Goal: Information Seeking & Learning: Learn about a topic

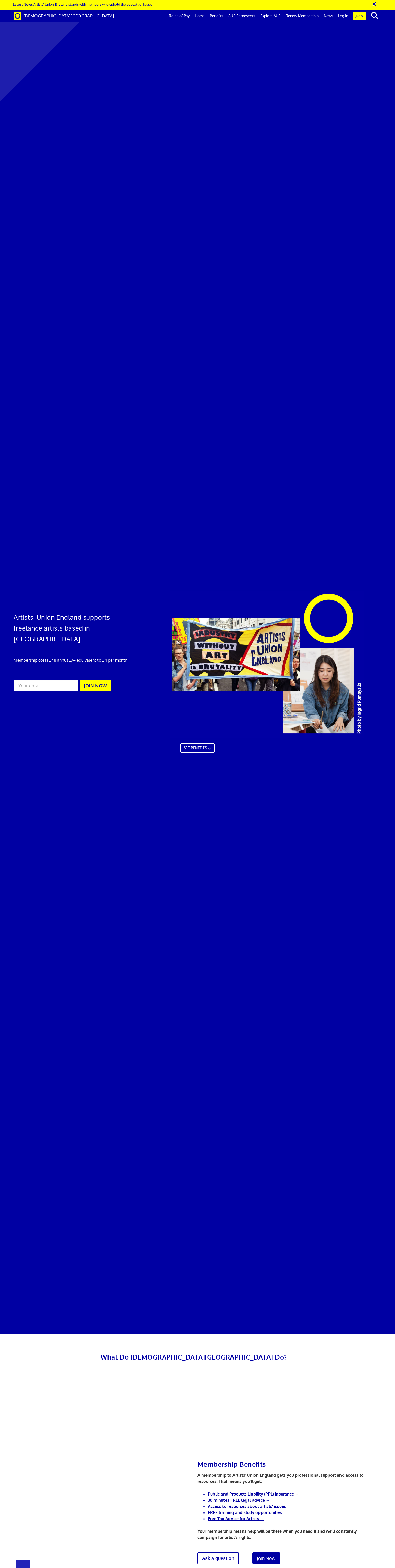
scroll to position [0, 4]
click at [187, 16] on link "Rates of Pay" at bounding box center [179, 16] width 26 height 13
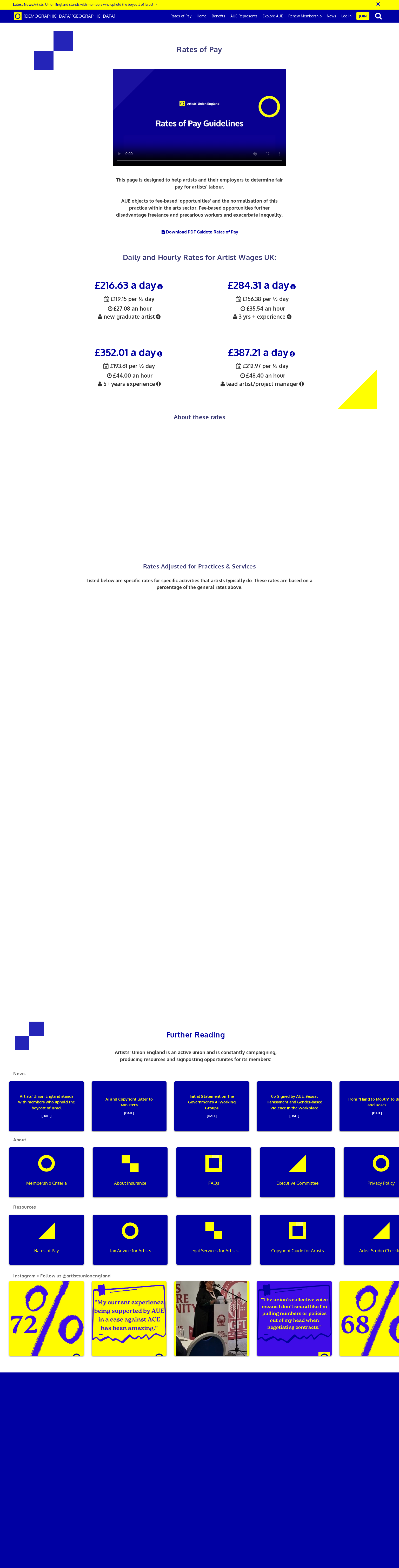
scroll to position [234, 0]
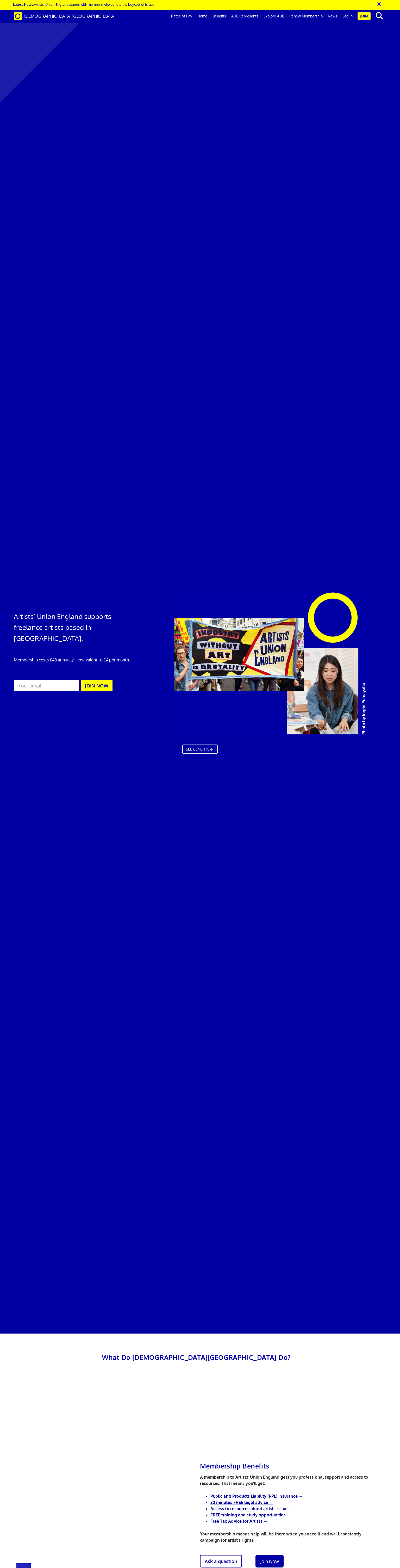
scroll to position [0, 4]
click at [275, 16] on link "Explore AUE" at bounding box center [274, 16] width 26 height 13
